Goal: Task Accomplishment & Management: Manage account settings

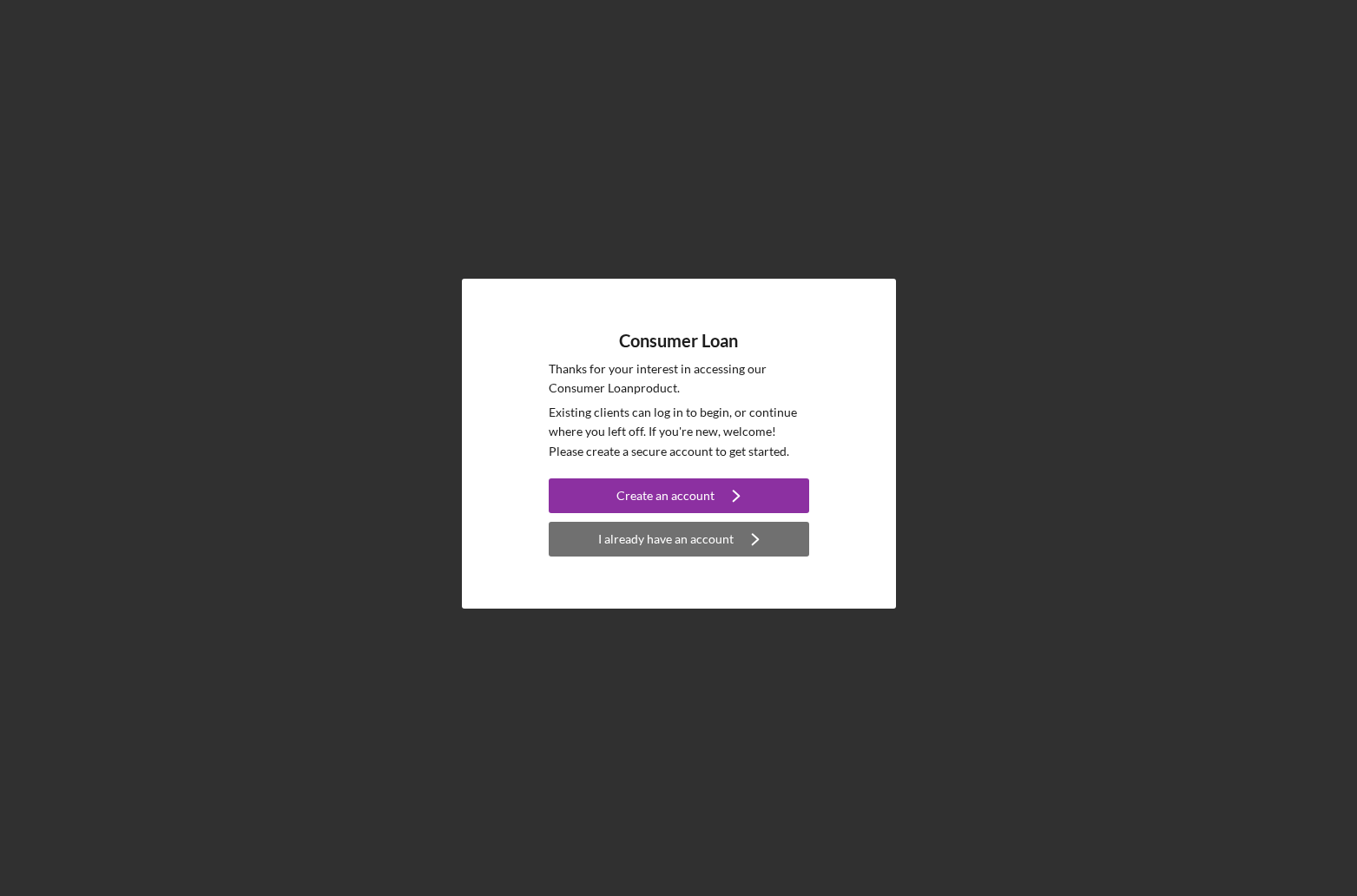
click at [693, 545] on div "I already have an account" at bounding box center [666, 538] width 135 height 35
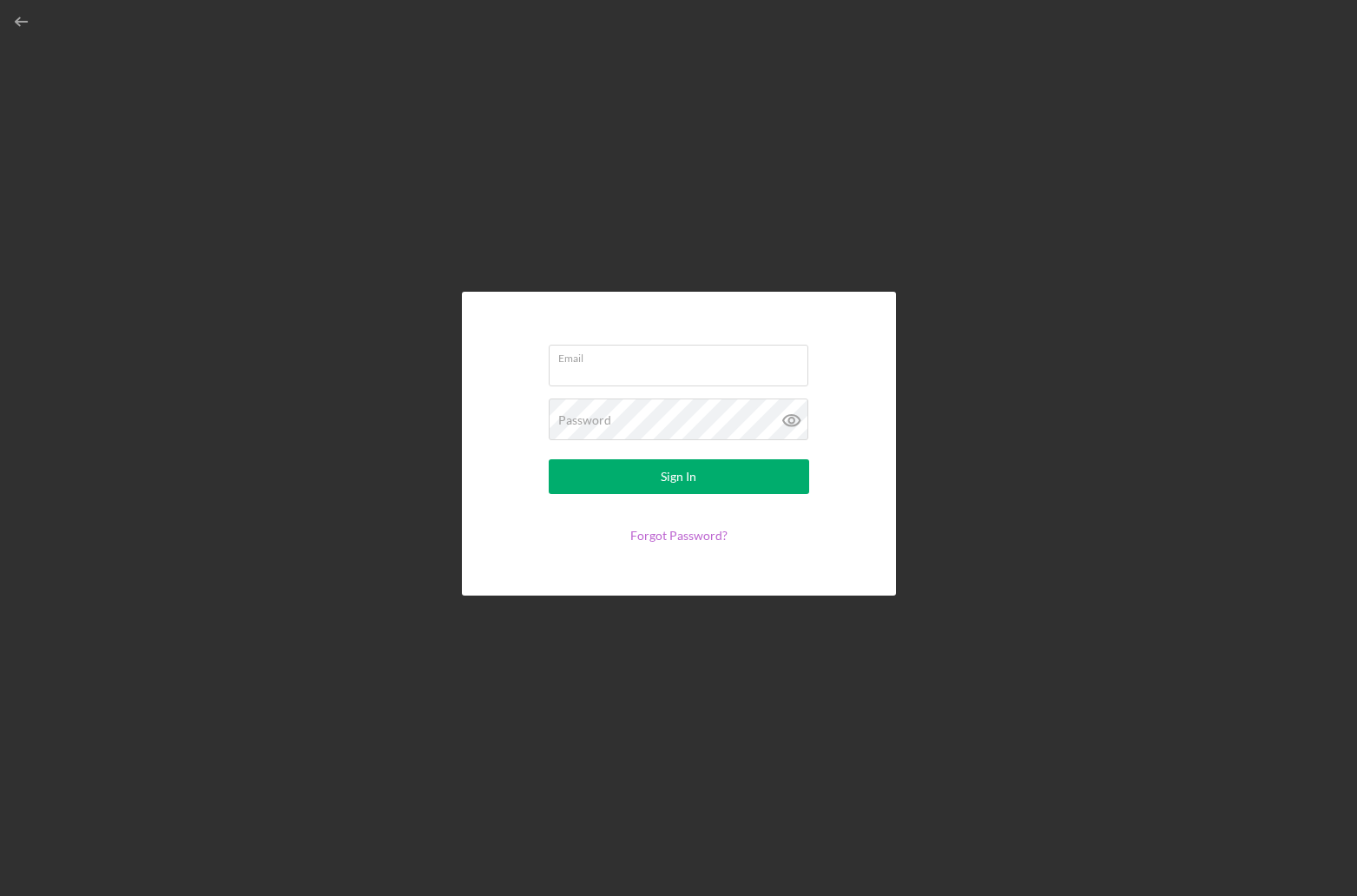
click at [670, 541] on link "Forgot Password?" at bounding box center [679, 534] width 97 height 15
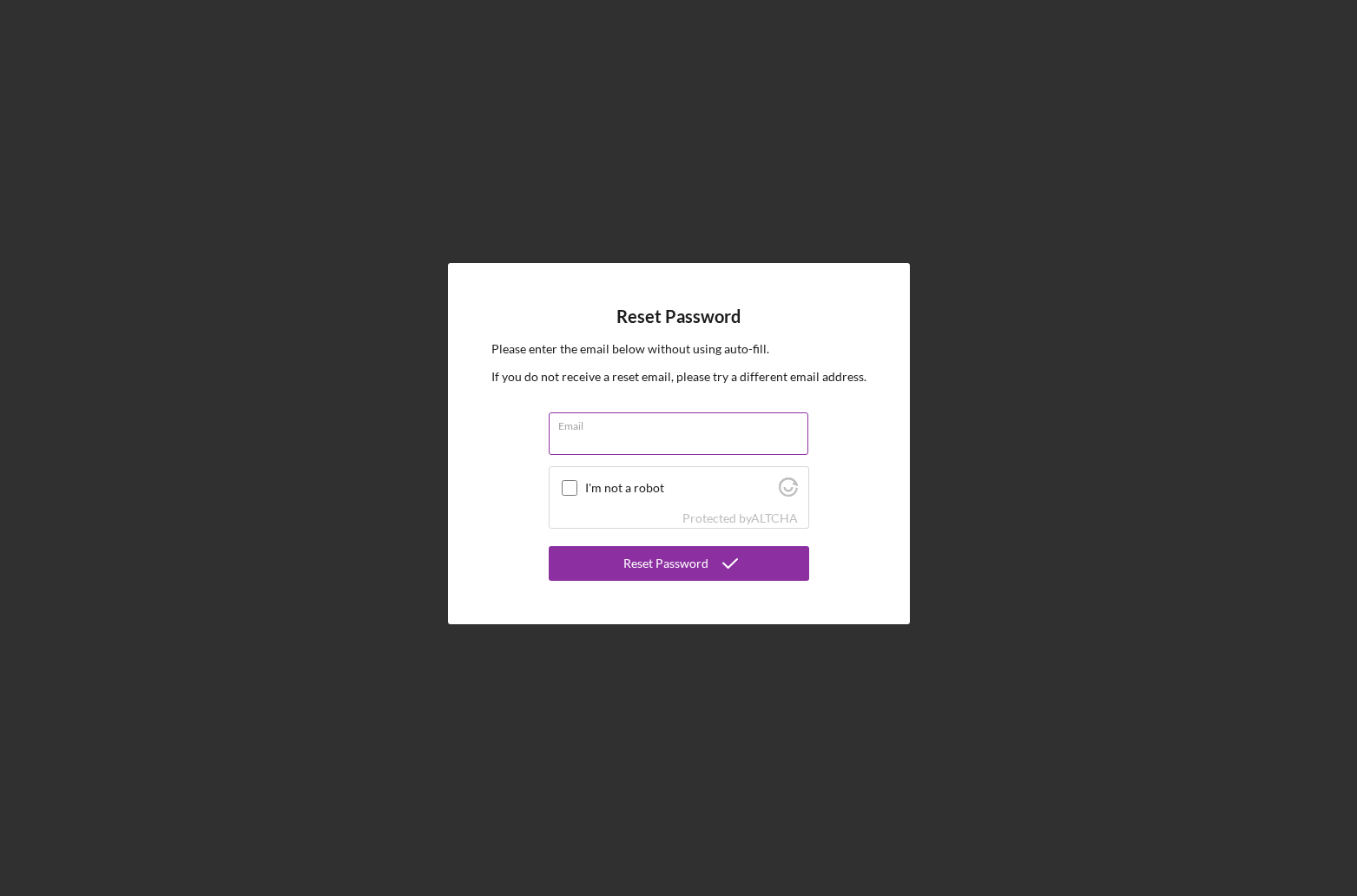
click at [609, 438] on input "Email" at bounding box center [678, 433] width 259 height 42
type input "[EMAIL_ADDRESS][DOMAIN_NAME]"
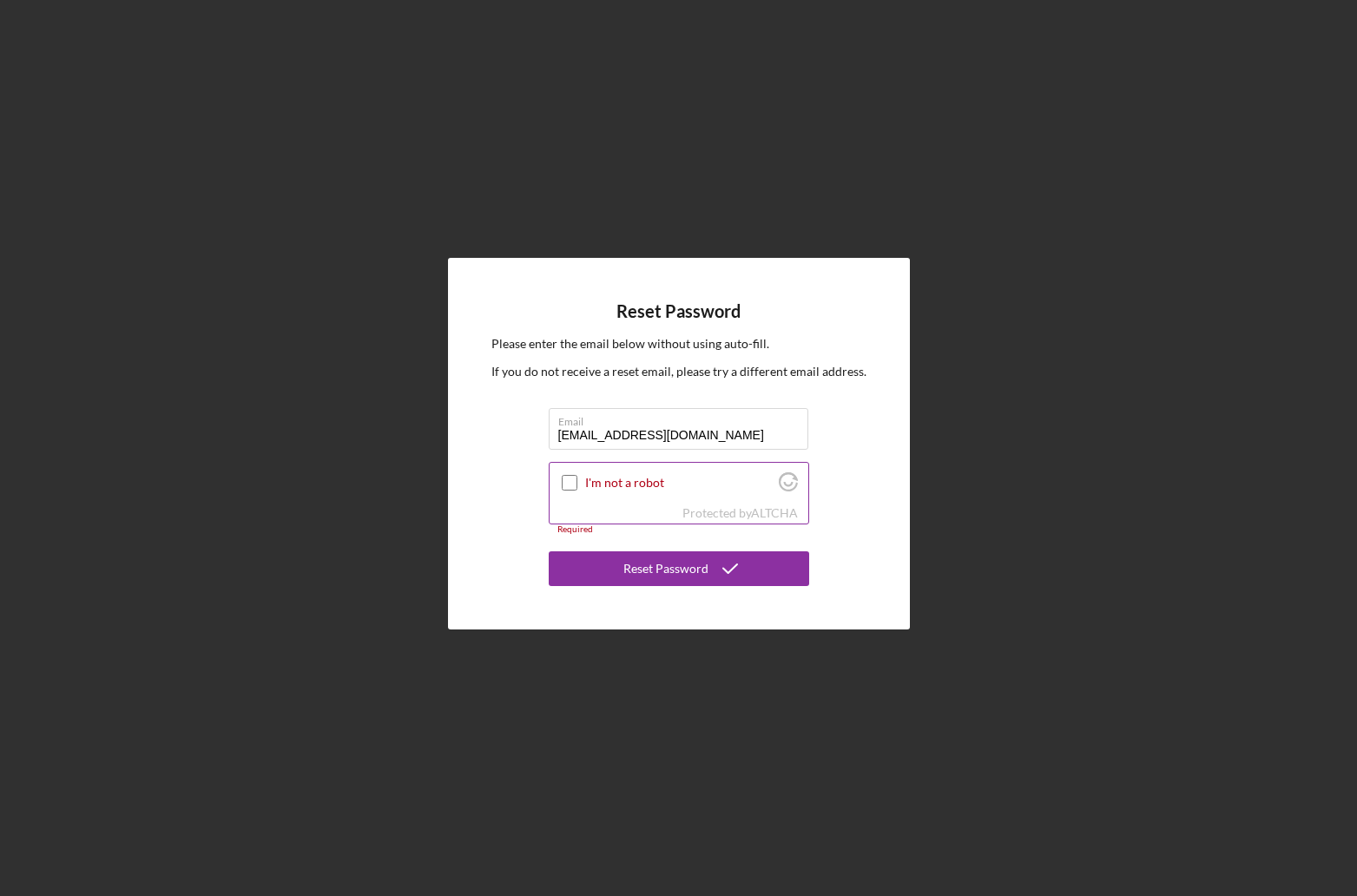
click at [586, 480] on label "I'm not a robot" at bounding box center [679, 483] width 189 height 14
click at [577, 480] on input "I'm not a robot" at bounding box center [570, 483] width 16 height 16
checkbox input "true"
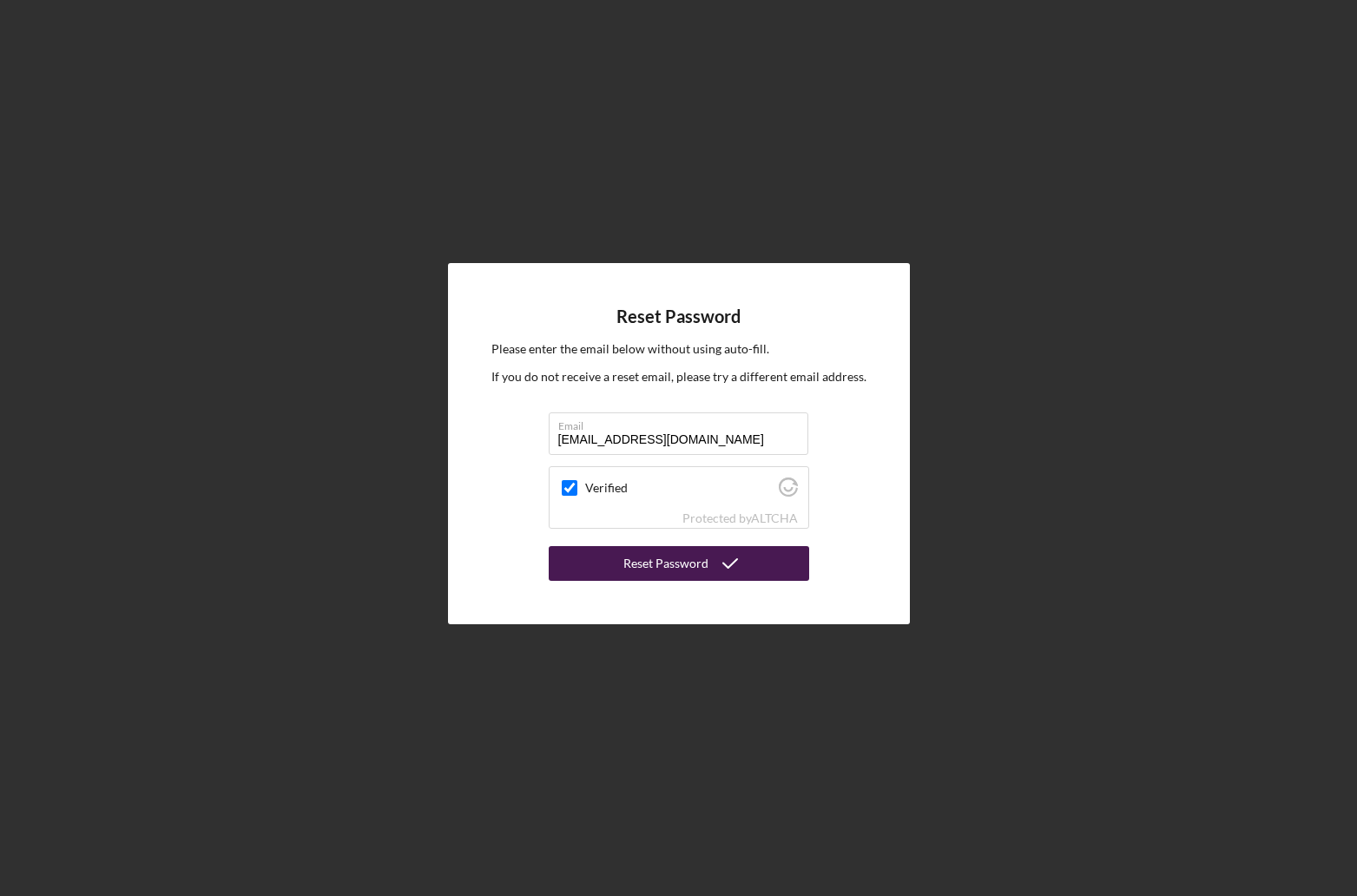
click at [666, 569] on div "Reset Password" at bounding box center [667, 563] width 85 height 35
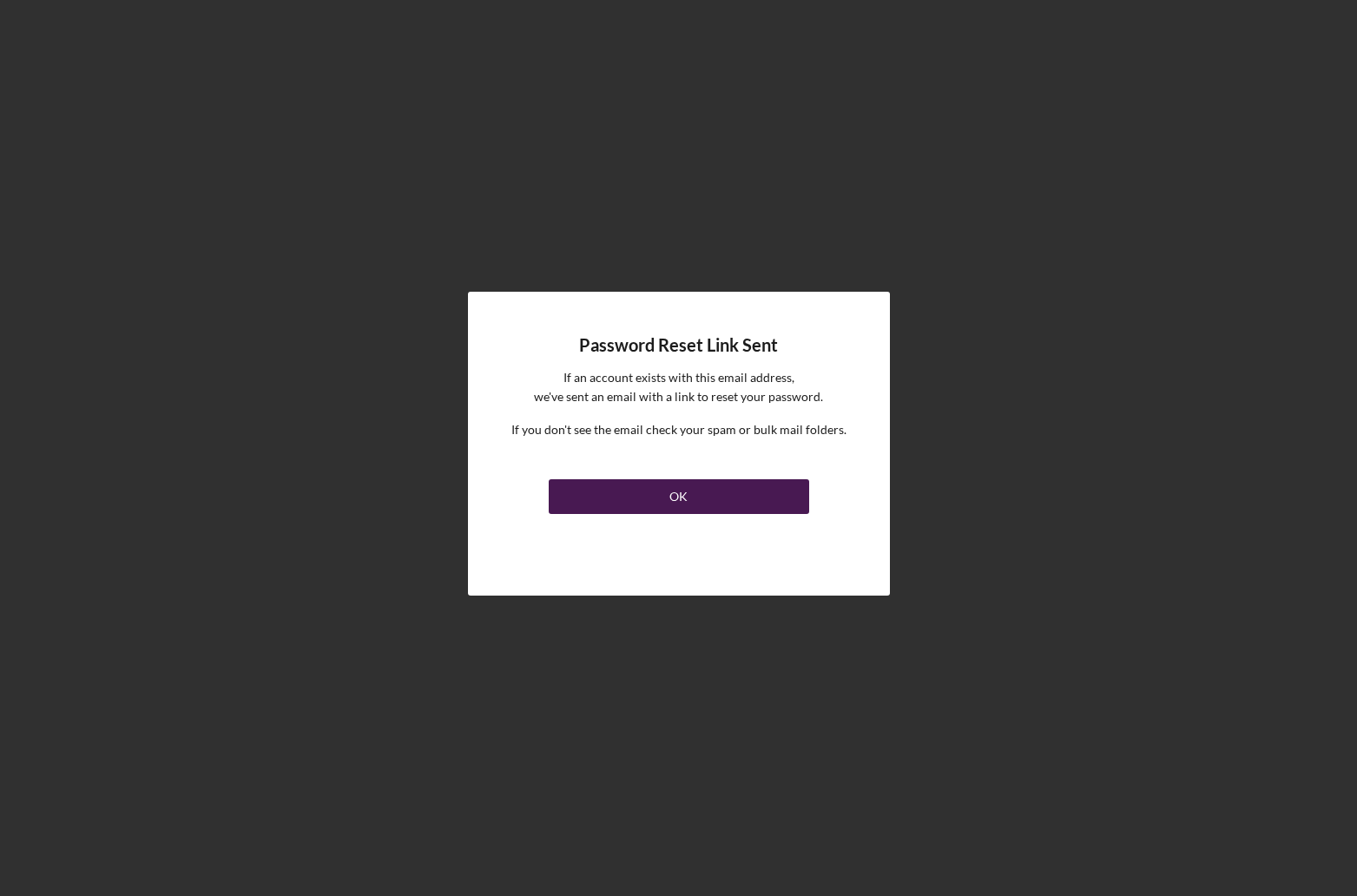
click at [679, 498] on div "OK" at bounding box center [678, 497] width 18 height 35
